Goal: Task Accomplishment & Management: Use online tool/utility

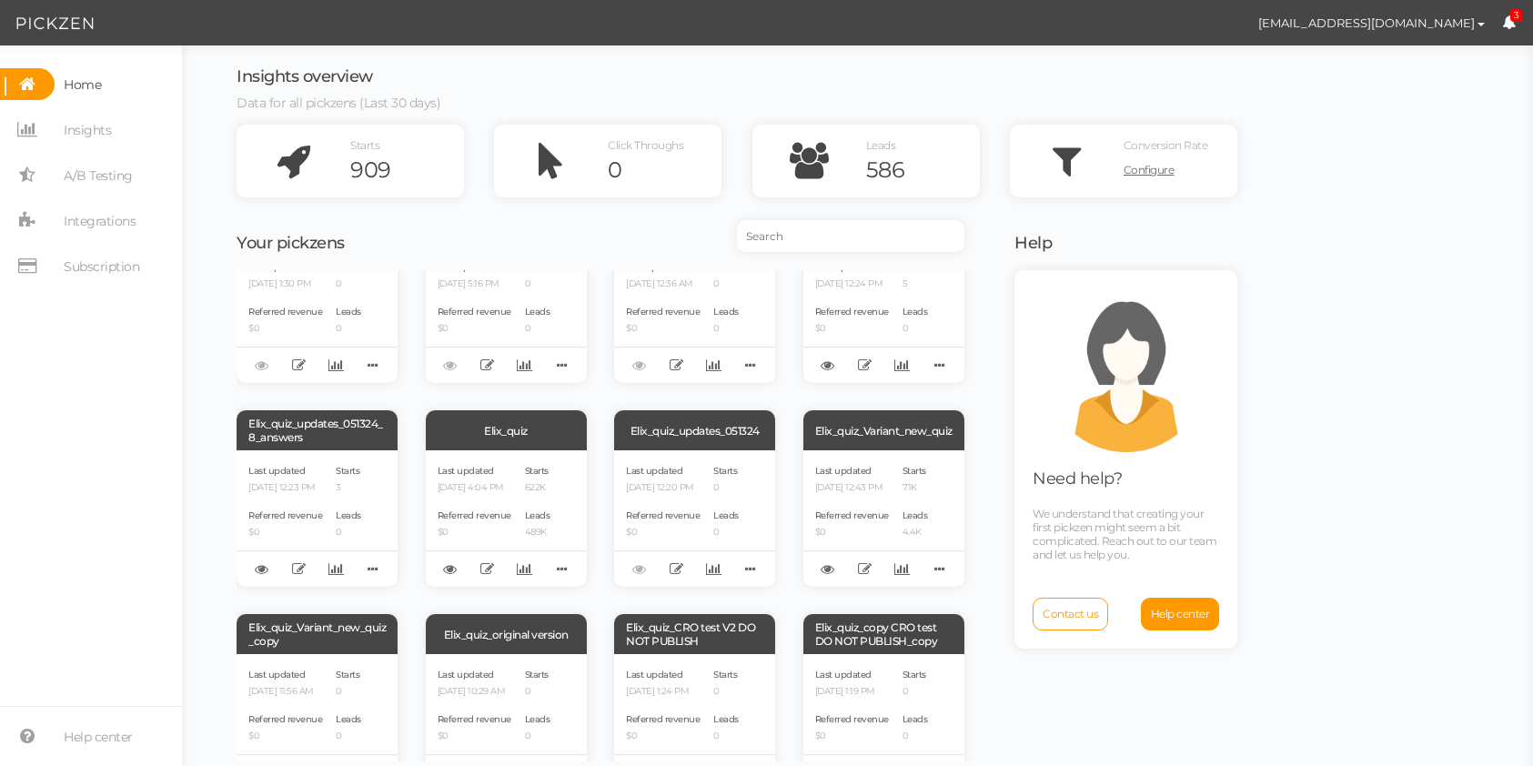
scroll to position [477, 0]
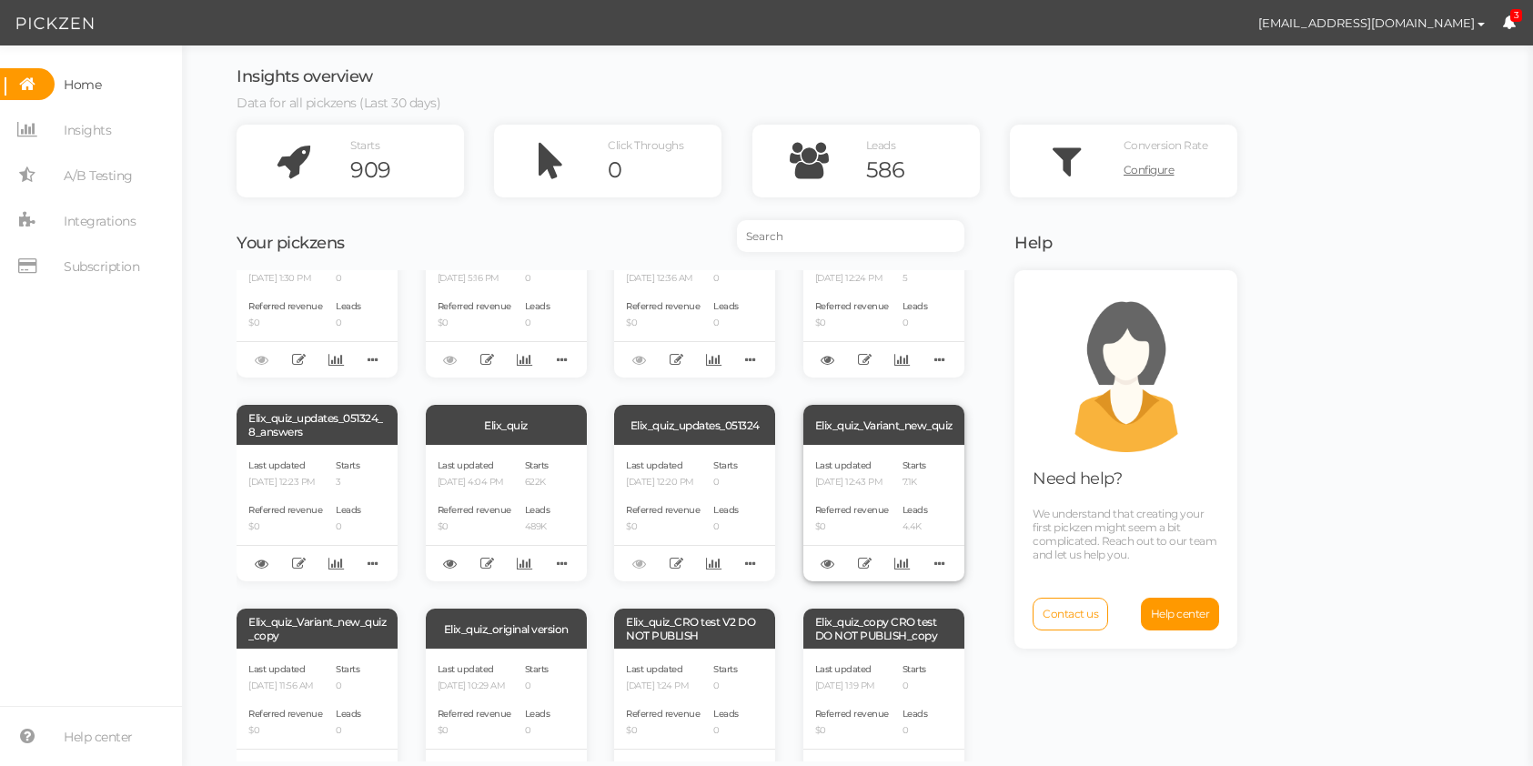
click at [869, 427] on div "Elix_quiz_Variant_new_quiz" at bounding box center [884, 425] width 161 height 40
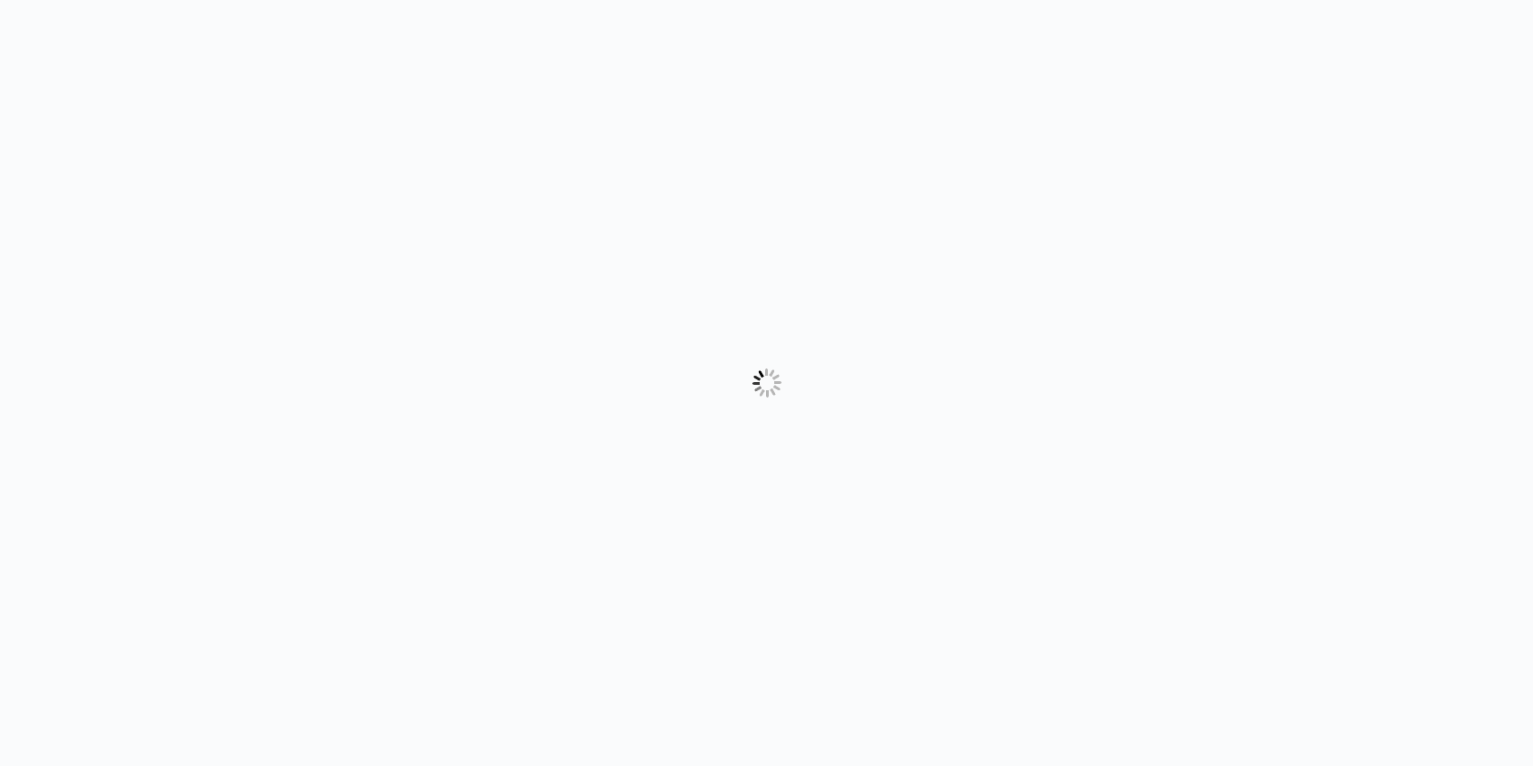
select select "form"
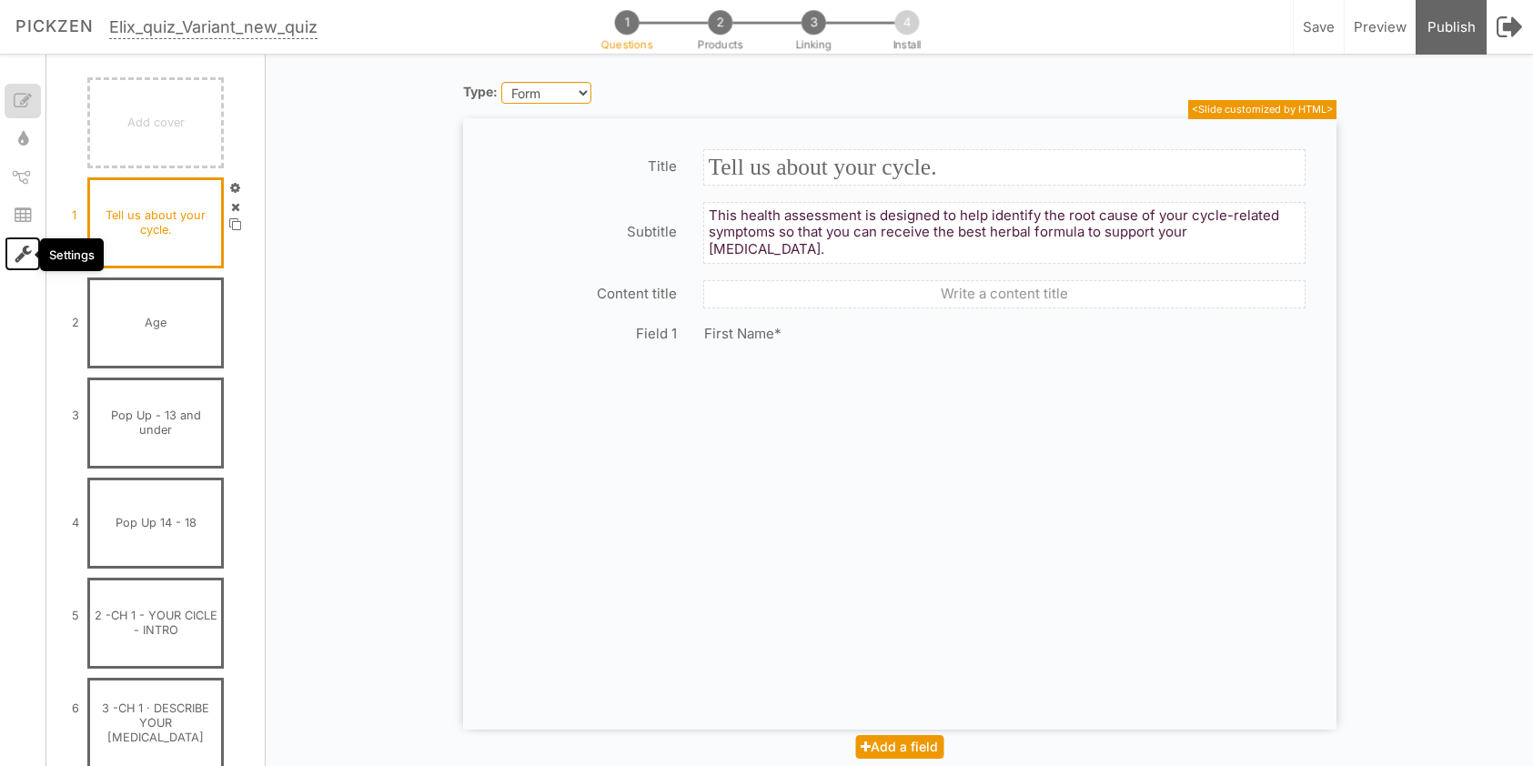
click at [22, 243] on tip-cont at bounding box center [23, 254] width 17 height 22
select select "en"
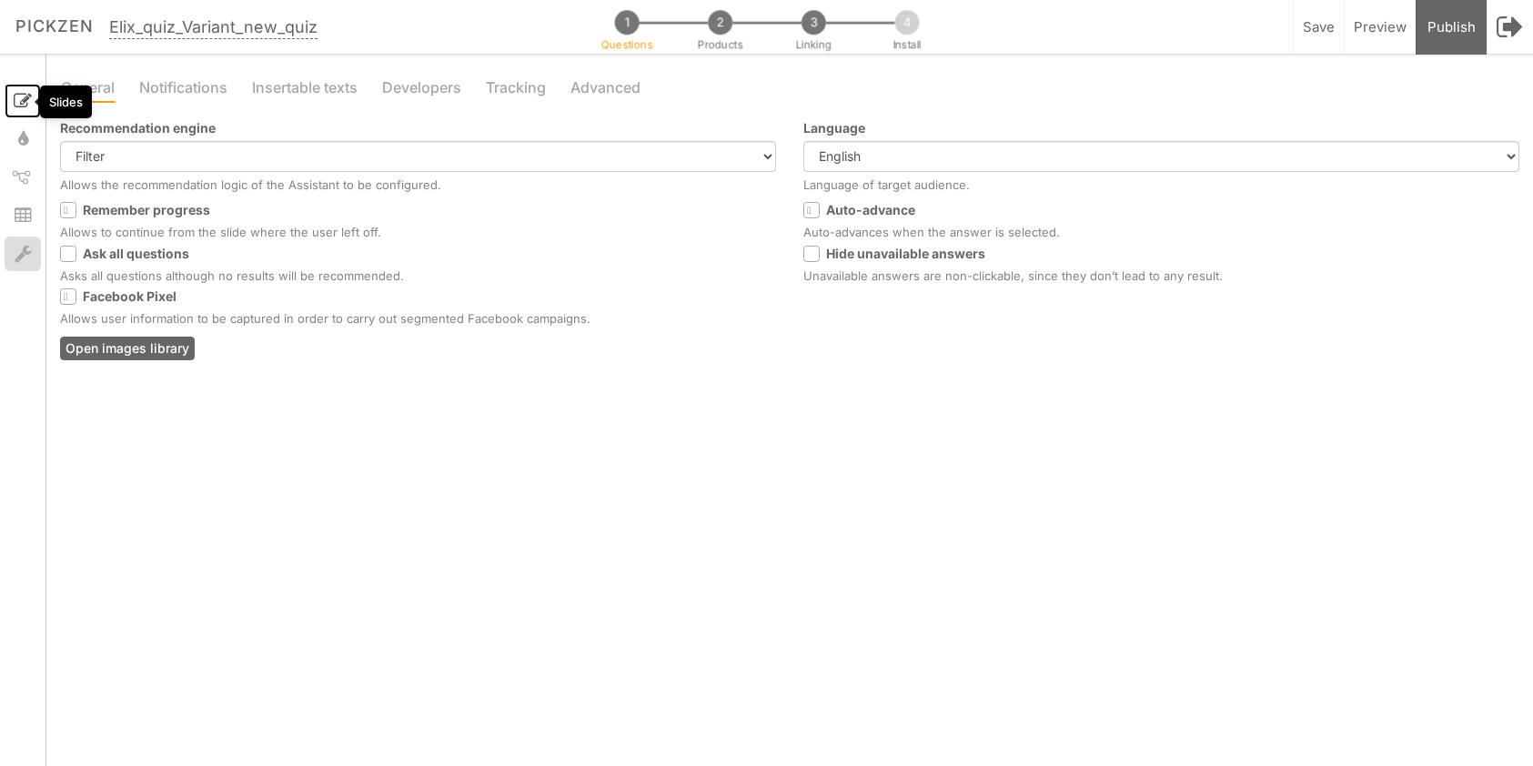
click at [19, 109] on icon at bounding box center [23, 101] width 18 height 18
select select "form"
